Goal: Transaction & Acquisition: Purchase product/service

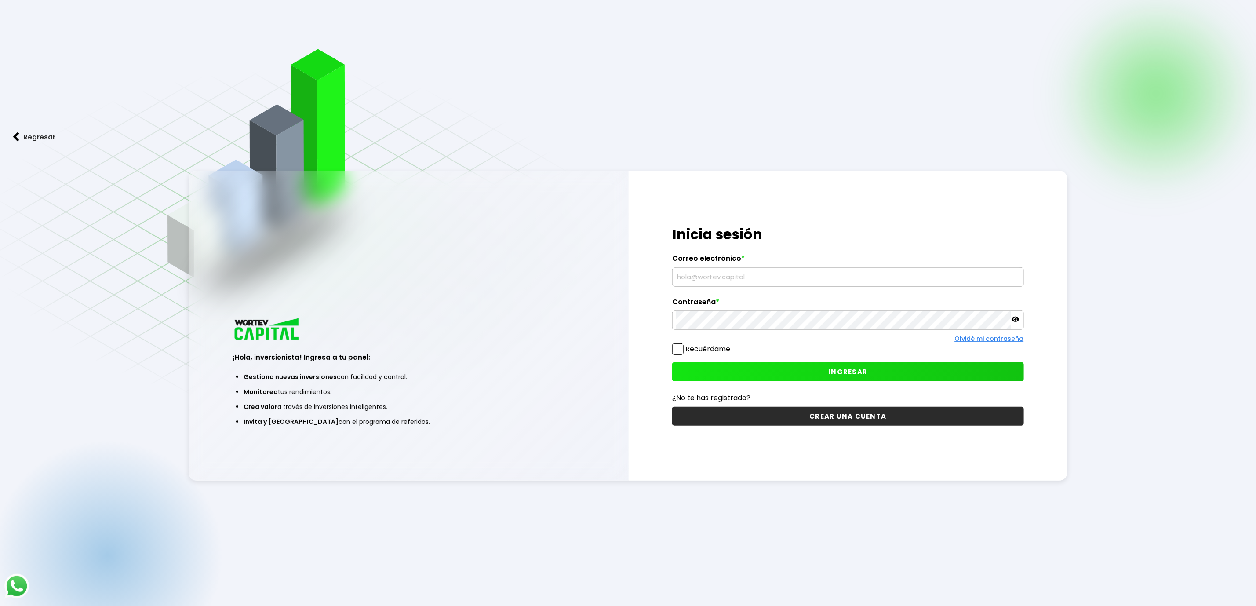
click at [706, 272] on input "text" at bounding box center [847, 277] width 343 height 18
type input "[EMAIL_ADDRESS][DOMAIN_NAME]"
click at [796, 381] on button "INGRESAR" at bounding box center [847, 371] width 351 height 19
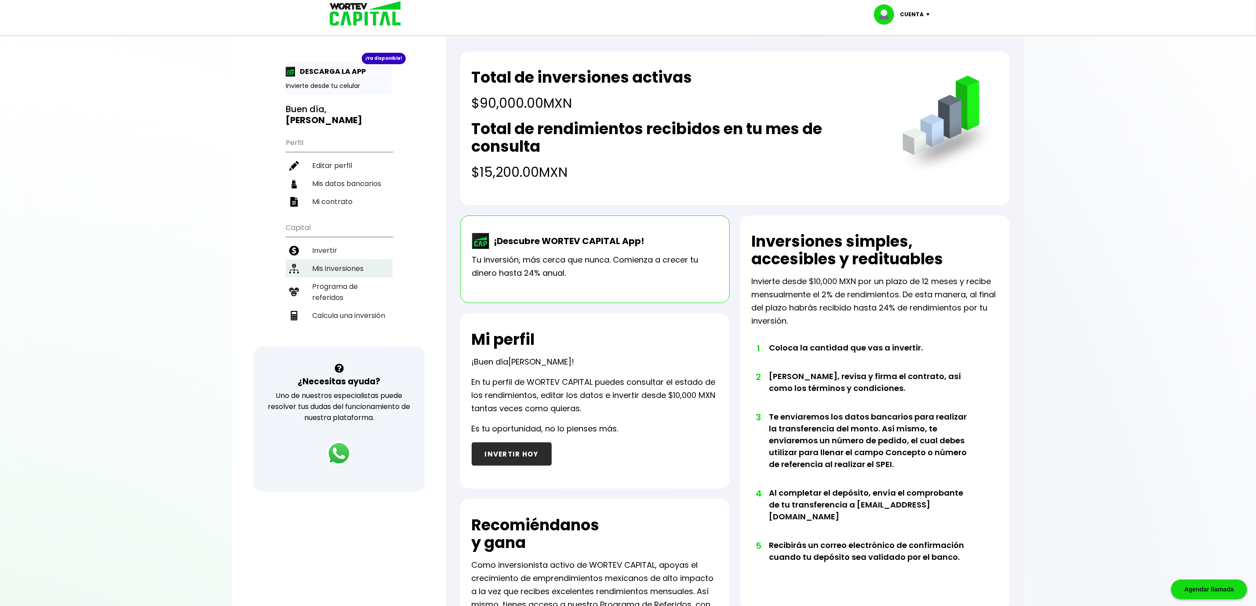
click at [355, 259] on li "Mis inversiones" at bounding box center [339, 268] width 107 height 18
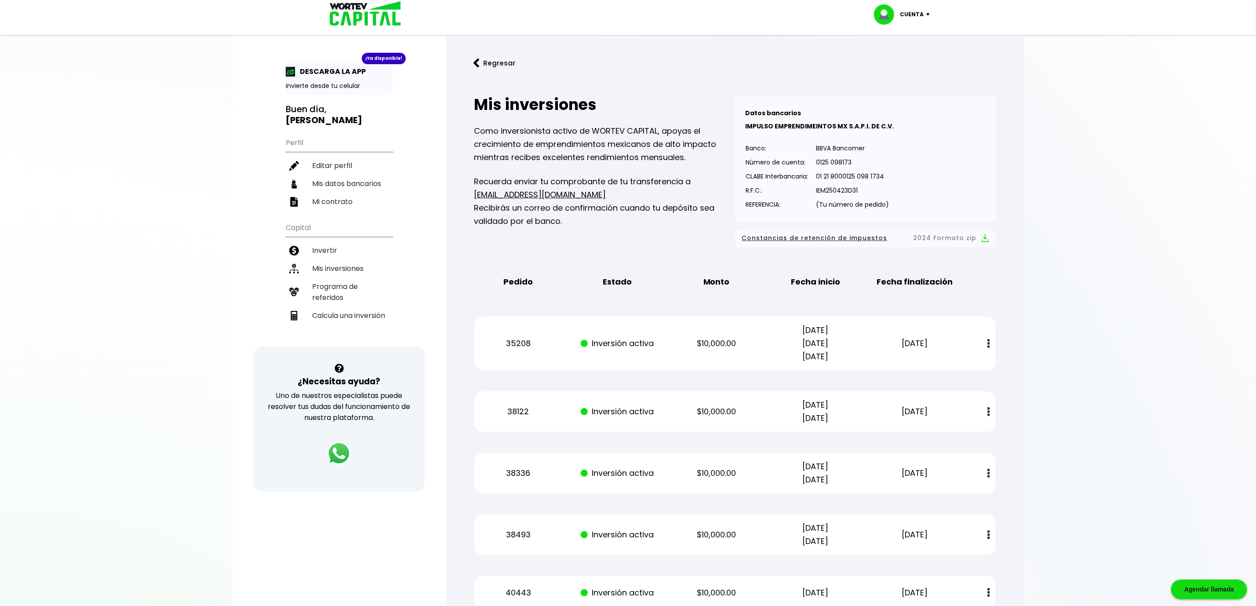
click at [952, 347] on p "[DATE]" at bounding box center [915, 343] width 84 height 13
click at [992, 341] on button at bounding box center [989, 343] width 12 height 19
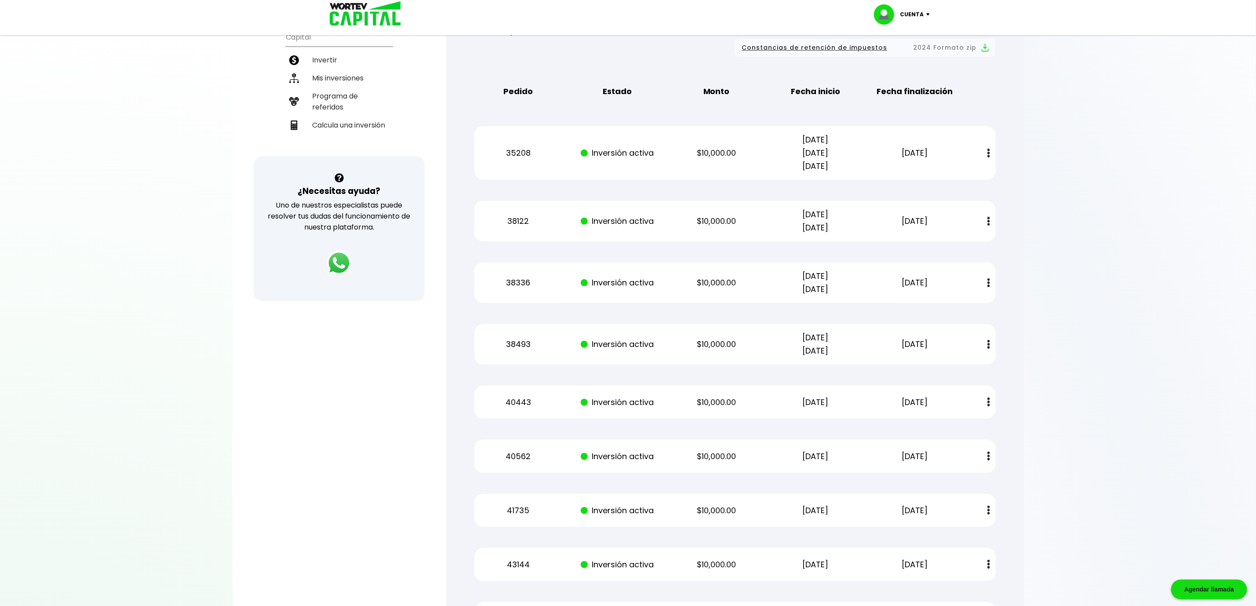
scroll to position [198, 0]
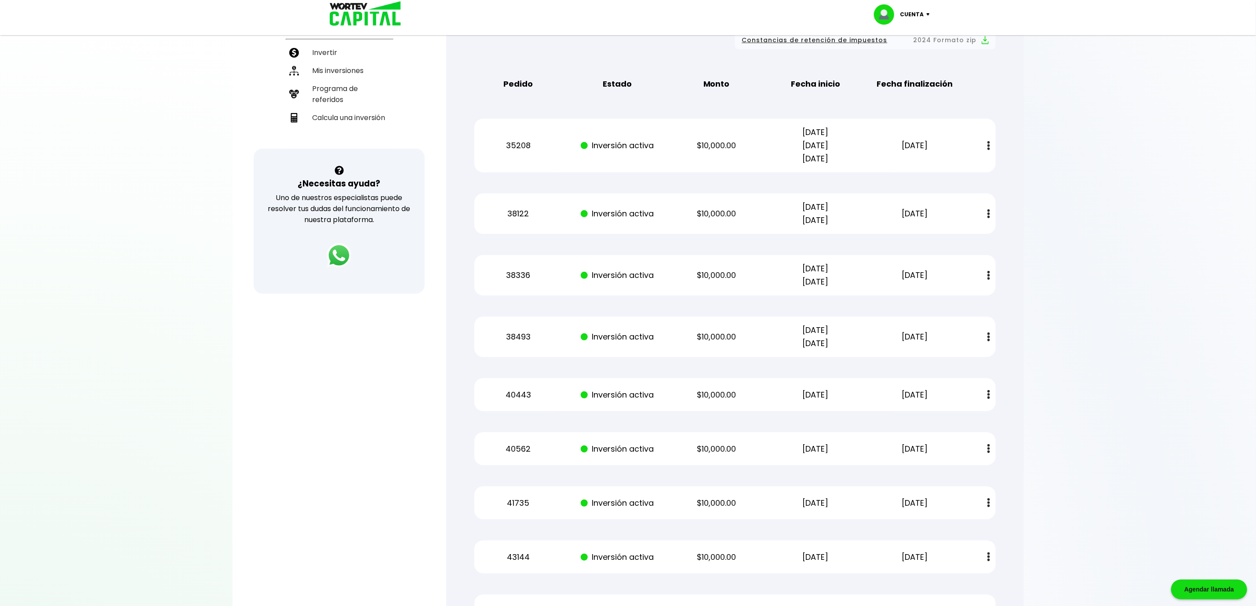
click at [740, 149] on p "$10,000.00" at bounding box center [717, 145] width 84 height 13
click at [727, 207] on p "$10,000.00" at bounding box center [717, 213] width 84 height 13
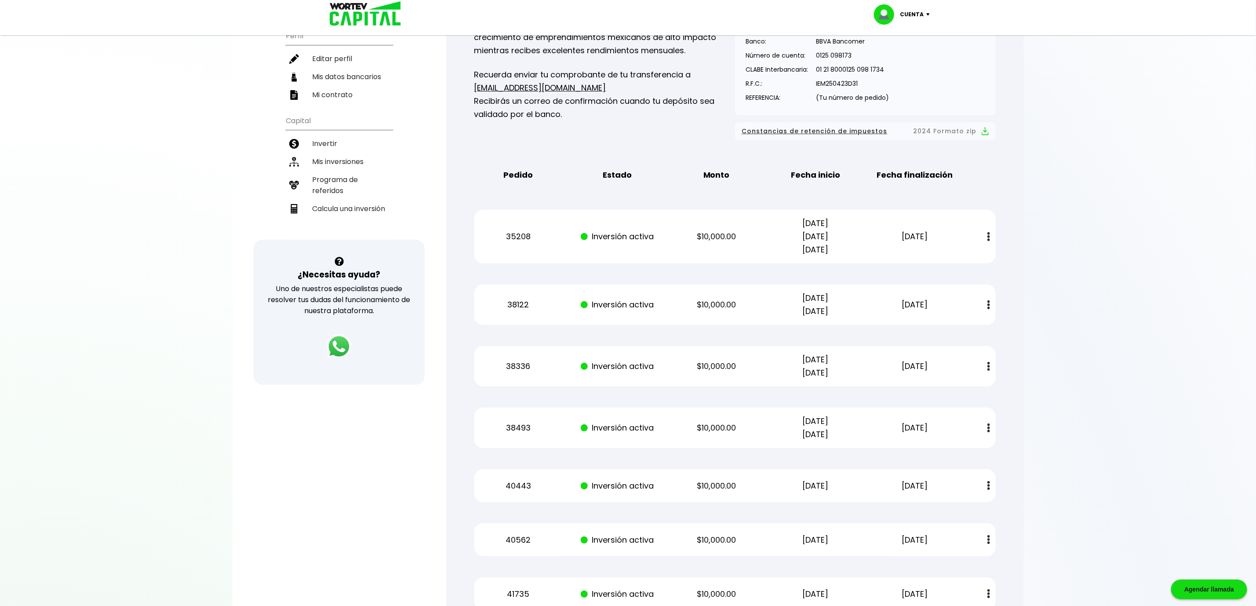
scroll to position [0, 0]
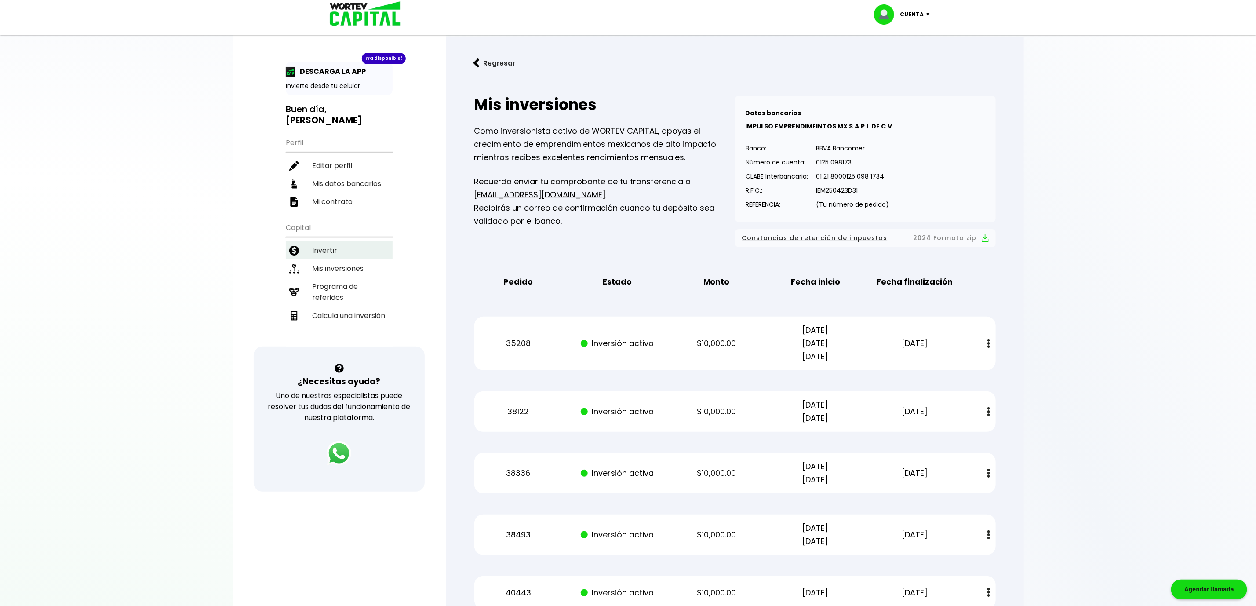
click at [340, 241] on li "Invertir" at bounding box center [339, 250] width 107 height 18
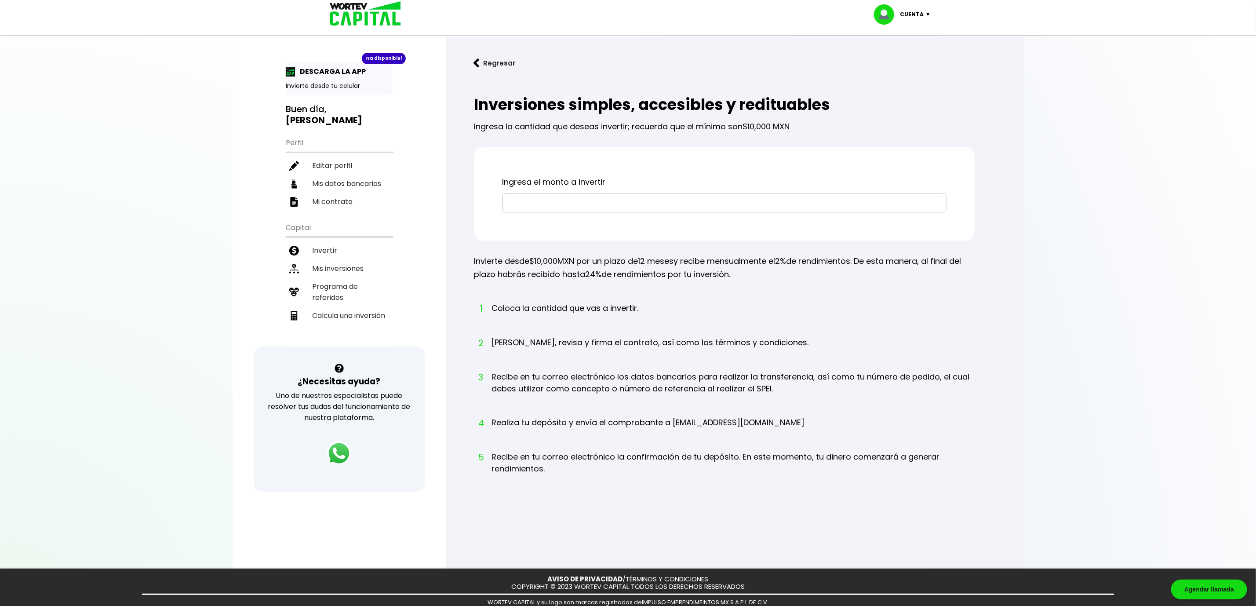
click at [377, 78] on div "¡Ya disponible! DESCARGA LA APP Invierte desde tu celular" at bounding box center [339, 78] width 107 height 33
click at [378, 55] on div "¡Ya disponible!" at bounding box center [384, 58] width 44 height 11
click at [480, 63] on button "Regresar" at bounding box center [494, 62] width 69 height 23
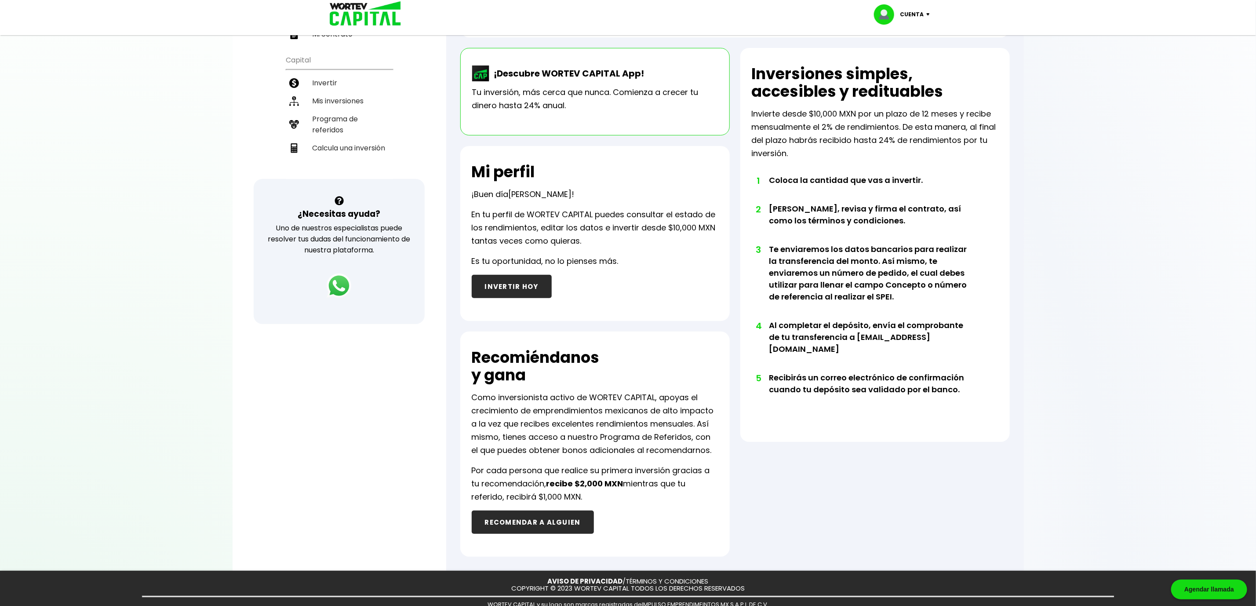
scroll to position [202, 0]
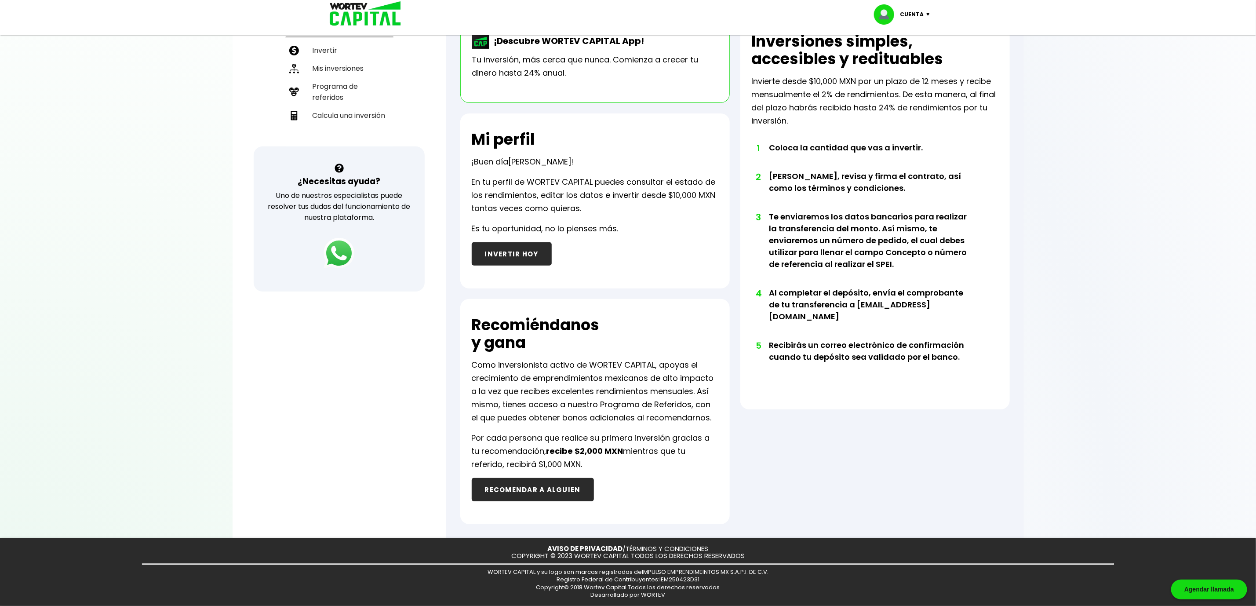
click at [335, 244] on img at bounding box center [339, 253] width 31 height 31
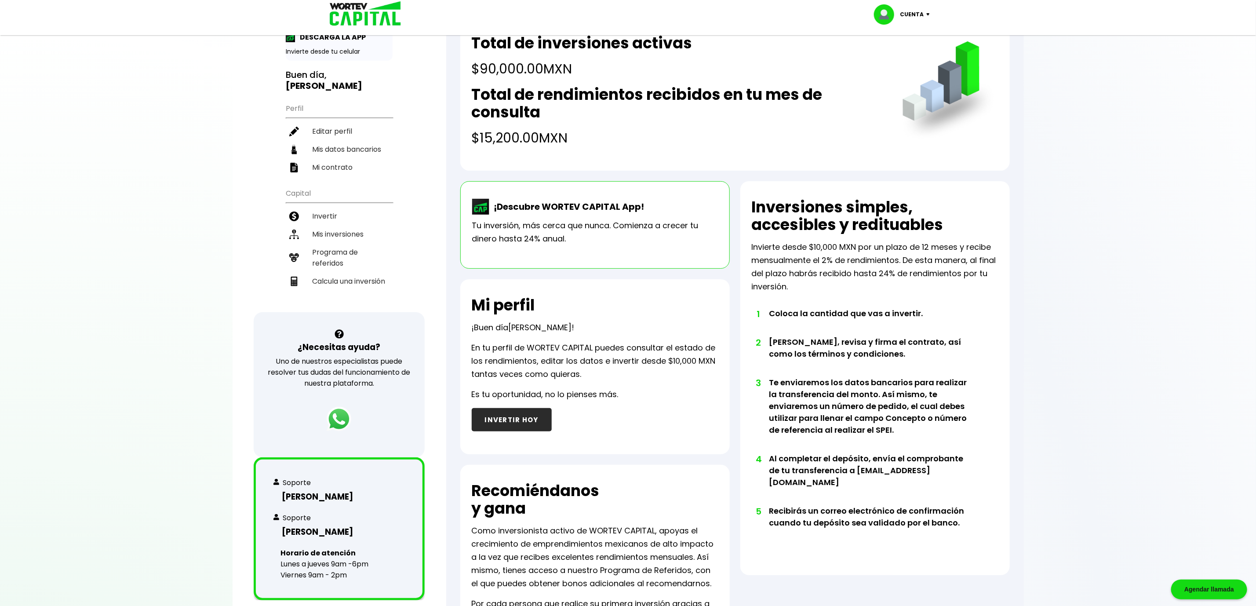
scroll to position [0, 0]
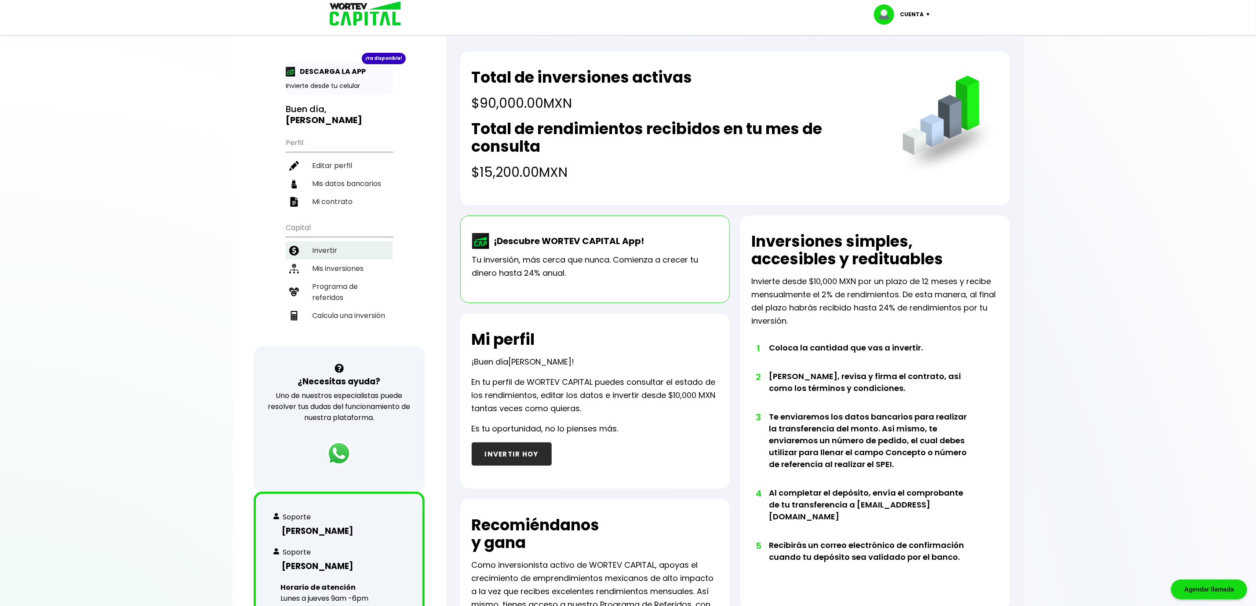
click at [315, 241] on li "Invertir" at bounding box center [339, 250] width 107 height 18
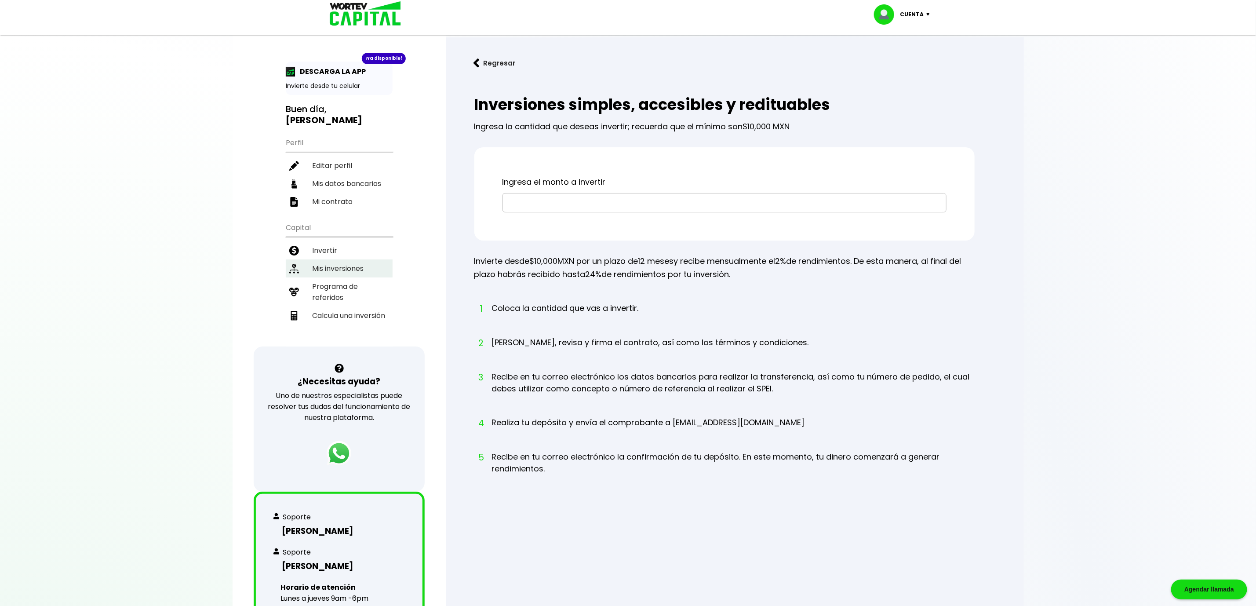
click at [328, 259] on li "Mis inversiones" at bounding box center [339, 268] width 107 height 18
